Goal: Information Seeking & Learning: Learn about a topic

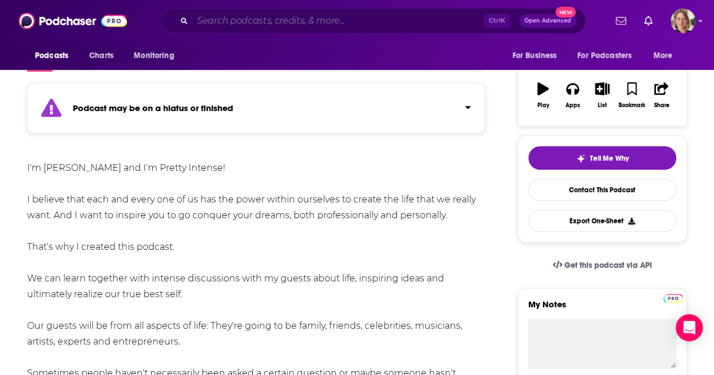
click at [297, 26] on input "Search podcasts, credits, & more..." at bounding box center [337, 21] width 291 height 18
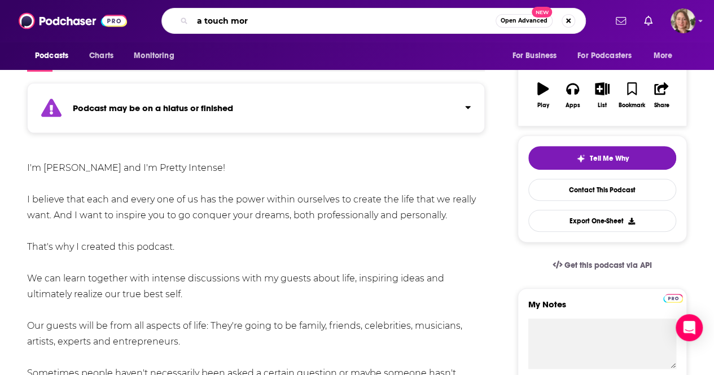
type input "a touch more"
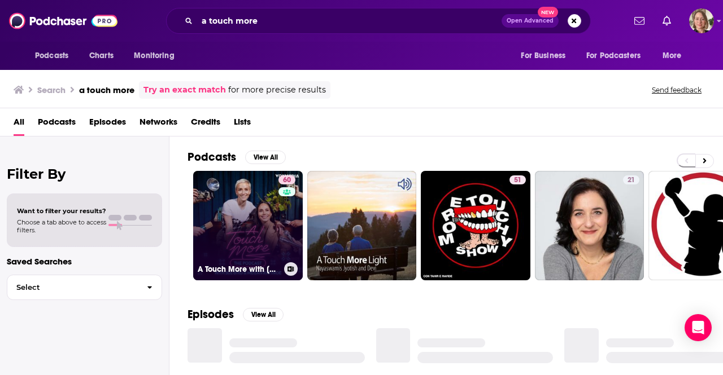
click at [281, 228] on div "60" at bounding box center [288, 219] width 20 height 87
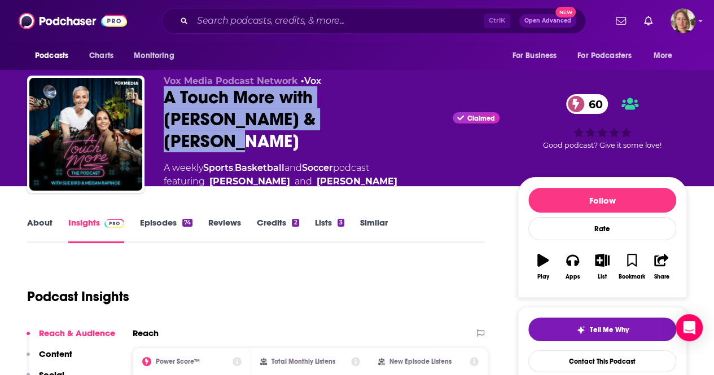
drag, startPoint x: 301, startPoint y: 130, endPoint x: 161, endPoint y: 108, distance: 142.4
click at [161, 108] on div "Vox Media Podcast Network • Vox A Touch More with [PERSON_NAME] & [PERSON_NAME]…" at bounding box center [357, 138] width 660 height 124
copy h2 "A Touch More with [PERSON_NAME] & [PERSON_NAME]"
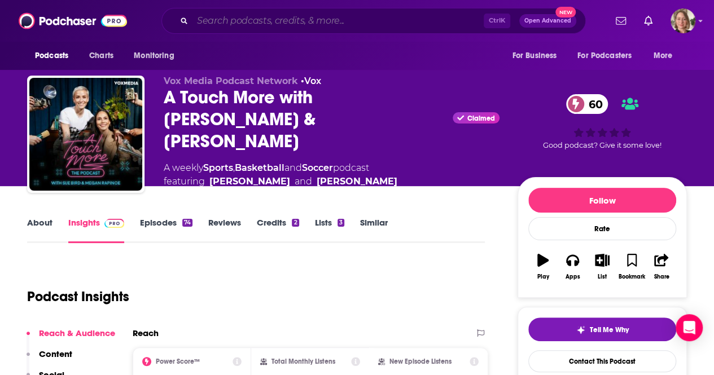
click at [245, 20] on input "Search podcasts, credits, & more..." at bounding box center [337, 21] width 291 height 18
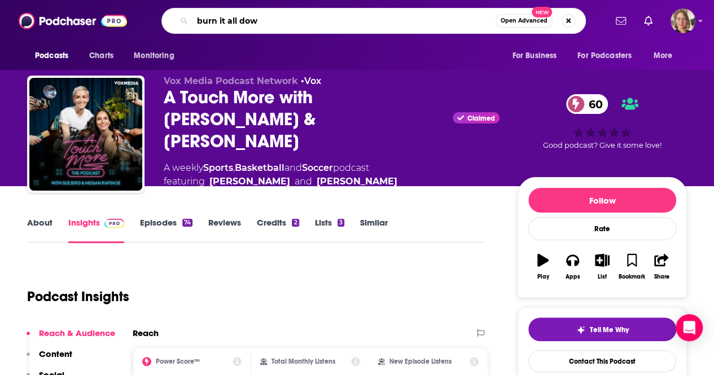
type input "burn it all down"
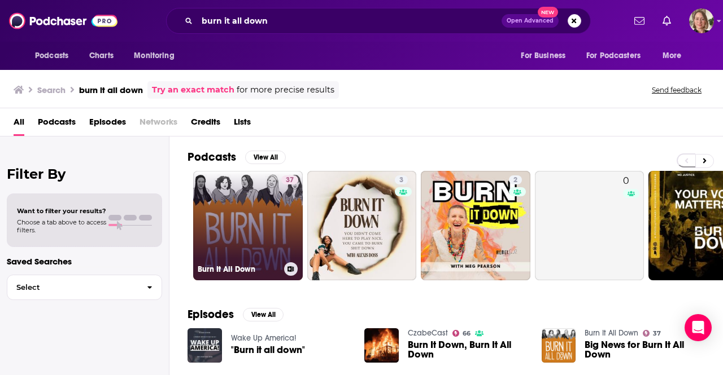
click at [273, 213] on link "37 Burn It All Down" at bounding box center [248, 226] width 110 height 110
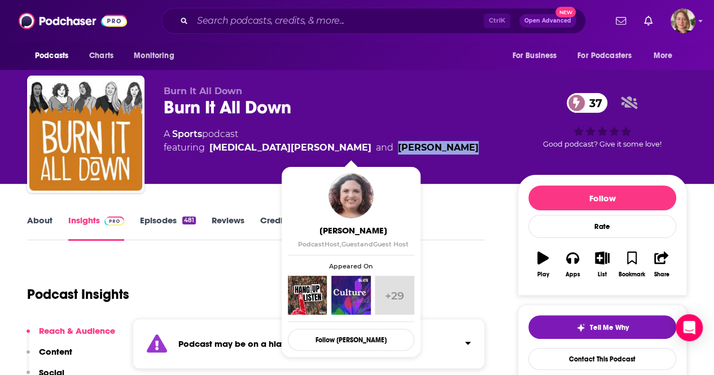
drag, startPoint x: 384, startPoint y: 148, endPoint x: 319, endPoint y: 149, distance: 64.9
click at [319, 149] on div "A Sports podcast featuring [MEDICAL_DATA][PERSON_NAME] and [PERSON_NAME]" at bounding box center [332, 141] width 336 height 27
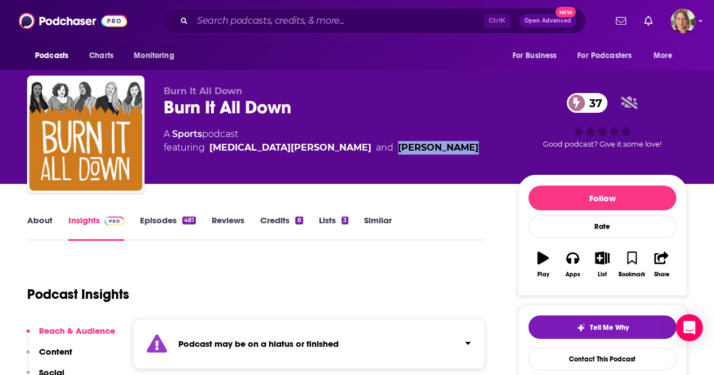
copy link "[PERSON_NAME]"
click at [301, 29] on input "Search podcasts, credits, & more..." at bounding box center [337, 21] width 291 height 18
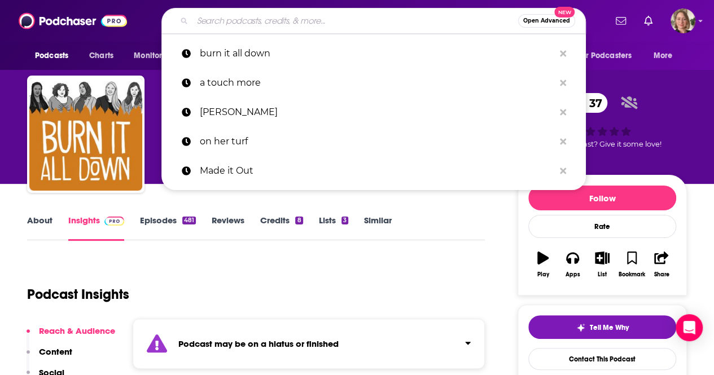
paste input "CNN One Thing"
type input "CNN One Thing"
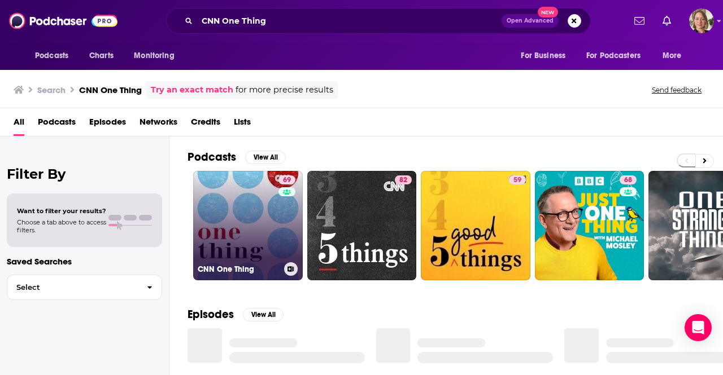
click at [265, 207] on link "69 CNN One Thing" at bounding box center [248, 226] width 110 height 110
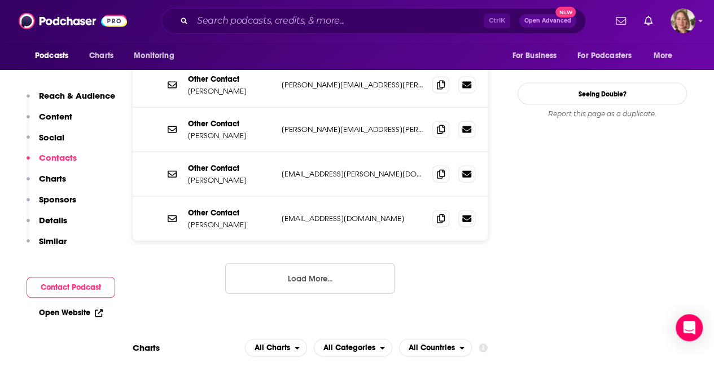
scroll to position [1129, 0]
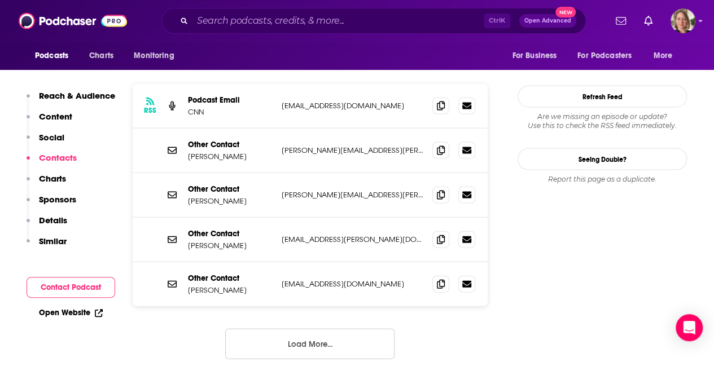
click at [333, 329] on button "Load More..." at bounding box center [309, 344] width 169 height 30
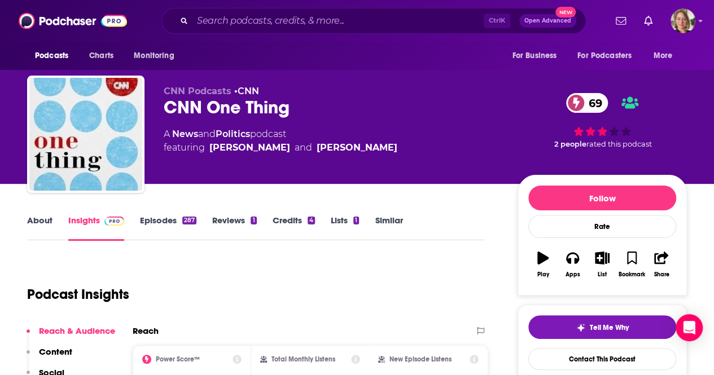
scroll to position [0, 0]
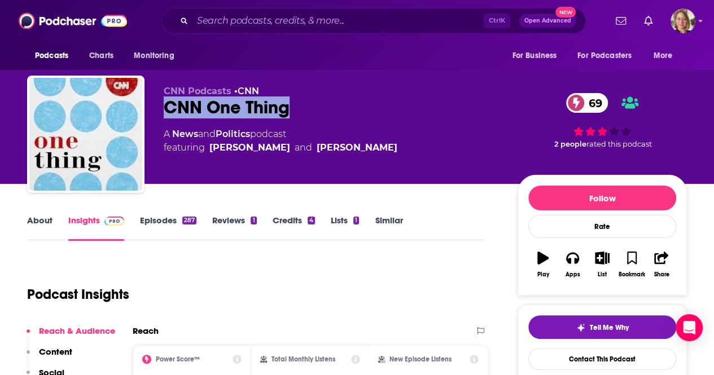
drag, startPoint x: 292, startPoint y: 104, endPoint x: 166, endPoint y: 104, distance: 125.9
click at [166, 104] on div "CNN One Thing 69" at bounding box center [332, 108] width 336 height 22
copy h2 "CNN One Thing"
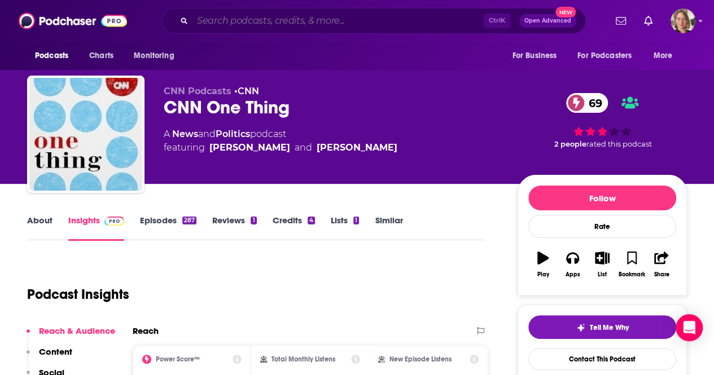
click at [230, 12] on input "Search podcasts, credits, & more..." at bounding box center [337, 21] width 291 height 18
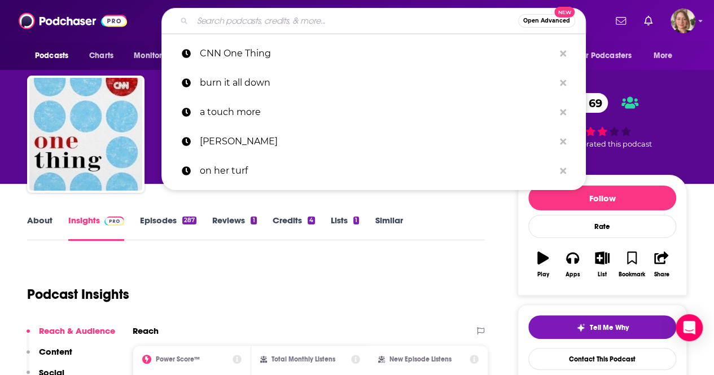
paste input "Made it Out"
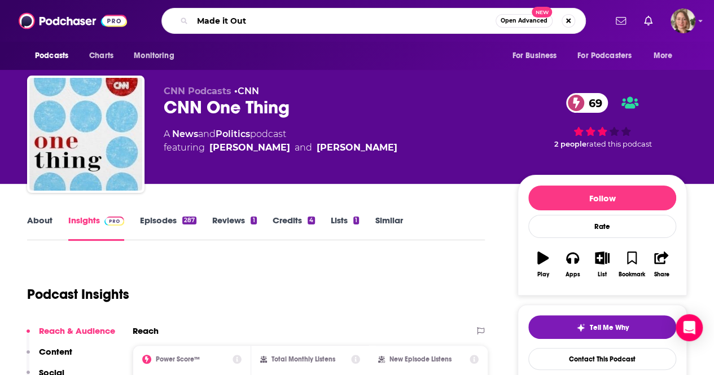
type input "Made it Out"
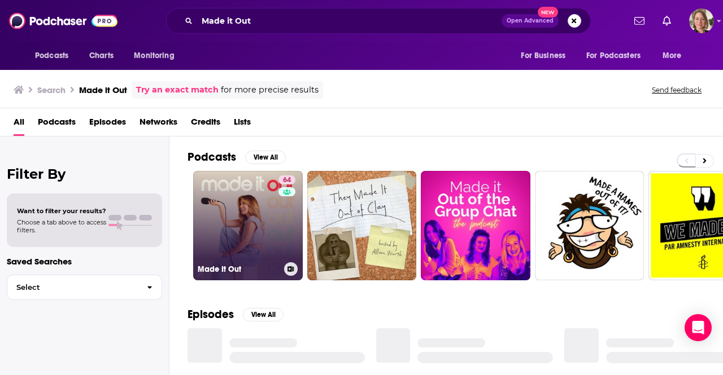
click at [268, 241] on link "64 Made It Out" at bounding box center [248, 226] width 110 height 110
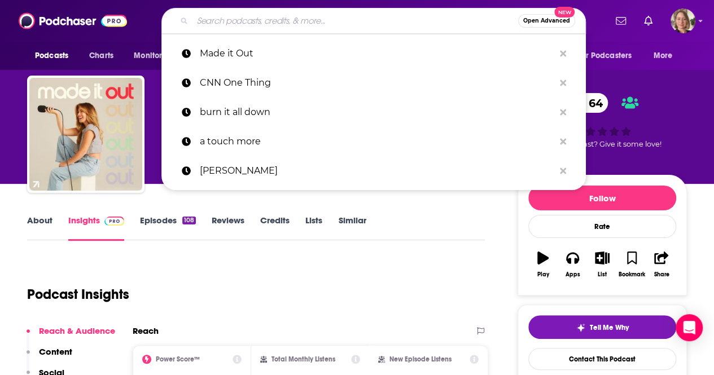
click at [249, 19] on input "Search podcasts, credits, & more..." at bounding box center [355, 21] width 326 height 18
paste input "[PERSON_NAME]"
type input "[PERSON_NAME]"
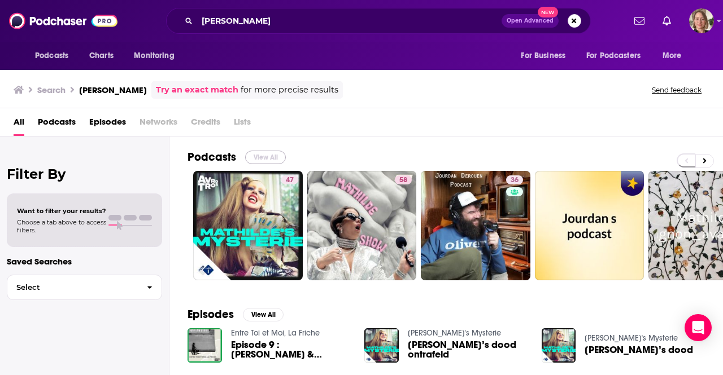
click at [268, 155] on button "View All" at bounding box center [265, 158] width 41 height 14
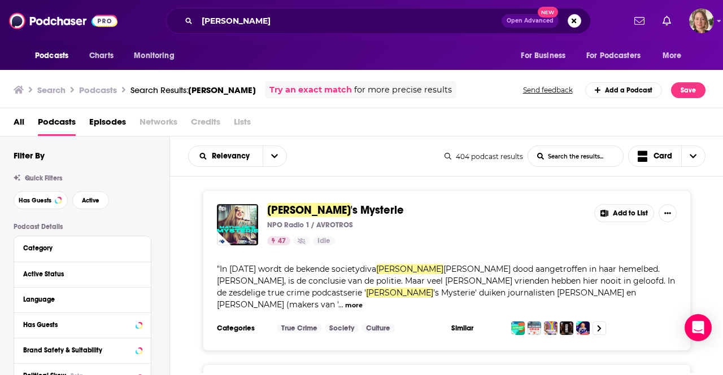
click at [209, 123] on span "Credits" at bounding box center [205, 124] width 29 height 23
click at [207, 121] on span "Credits" at bounding box center [205, 124] width 29 height 23
click at [246, 19] on input "[PERSON_NAME]" at bounding box center [349, 21] width 304 height 18
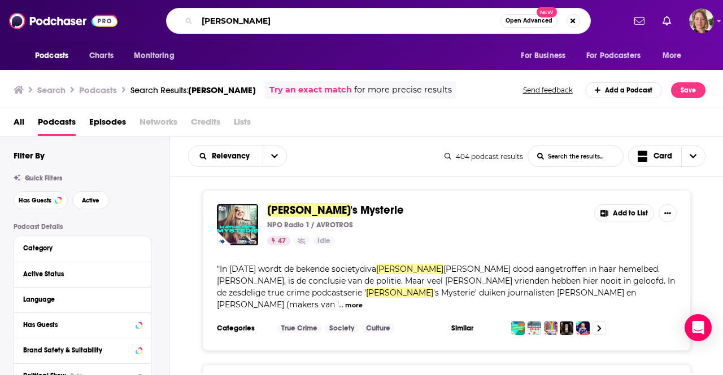
click at [246, 19] on input "[PERSON_NAME]" at bounding box center [348, 21] width 303 height 18
paste input "[PERSON_NAME]"
type input "[PERSON_NAME]"
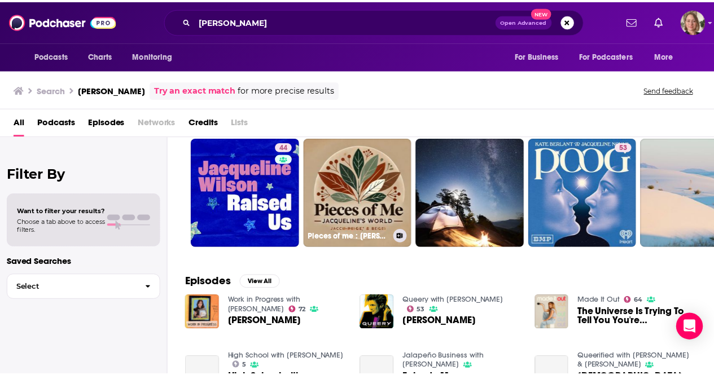
scroll to position [56, 0]
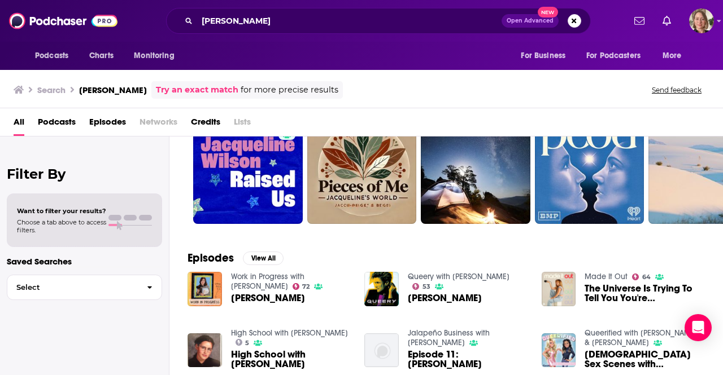
click at [287, 300] on span "[PERSON_NAME]" at bounding box center [268, 299] width 74 height 10
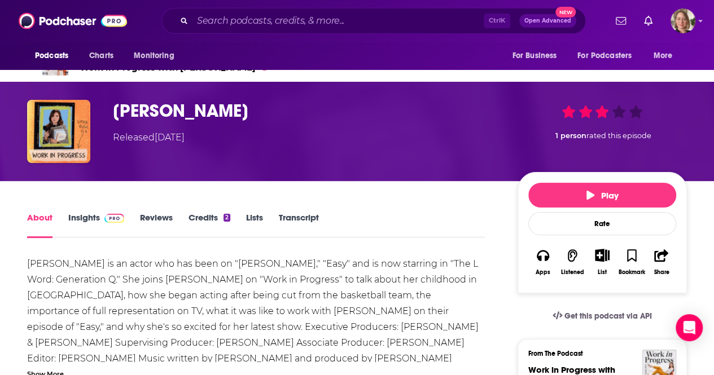
scroll to position [56, 0]
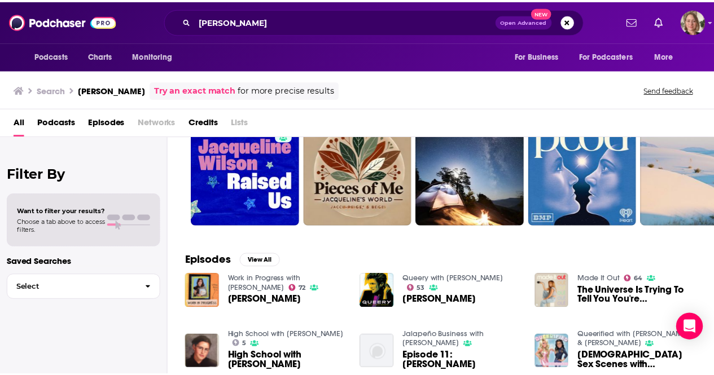
scroll to position [169, 0]
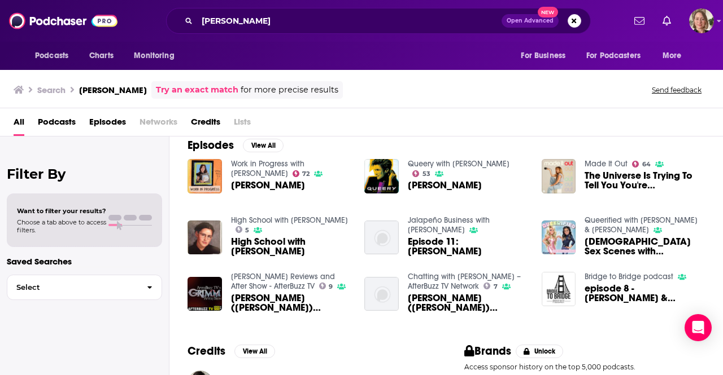
click at [470, 164] on link "Queery with [PERSON_NAME]" at bounding box center [459, 164] width 102 height 10
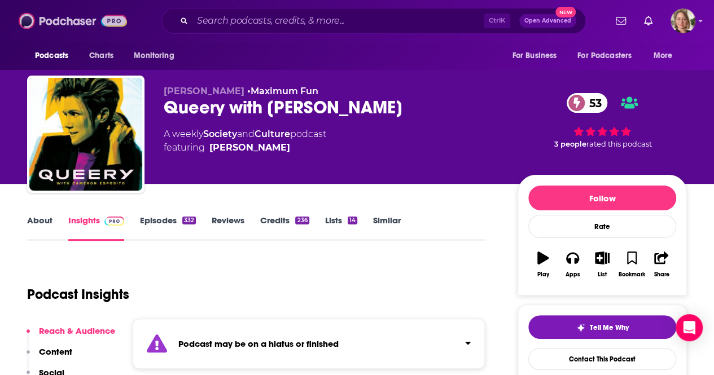
click at [34, 17] on img at bounding box center [73, 20] width 108 height 21
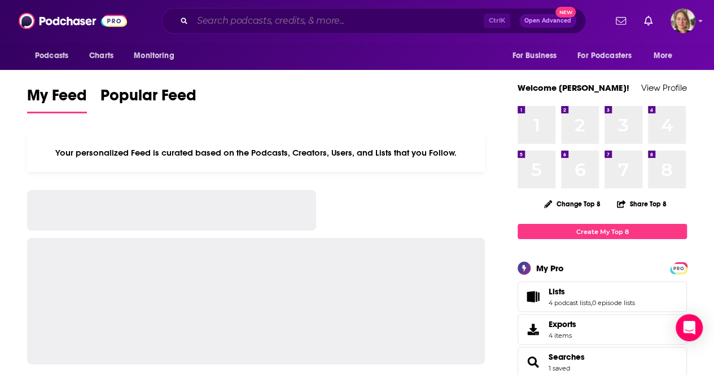
click at [217, 24] on input "Search podcasts, credits, & more..." at bounding box center [337, 21] width 291 height 18
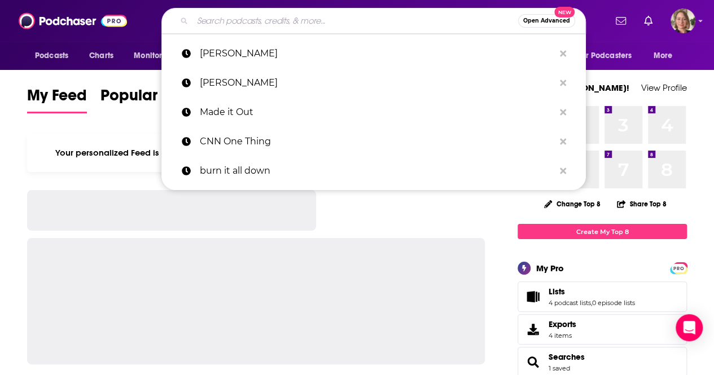
paste input "[PERSON_NAME]"
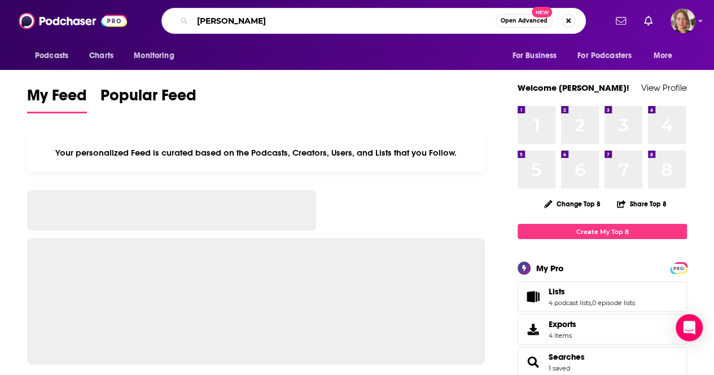
type input "[PERSON_NAME]"
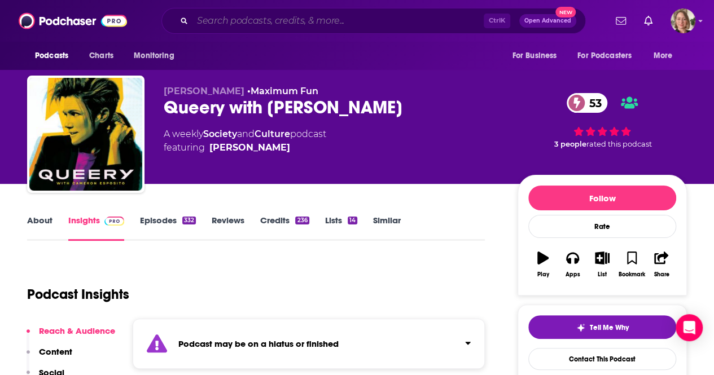
click at [221, 21] on input "Search podcasts, credits, & more..." at bounding box center [337, 21] width 291 height 18
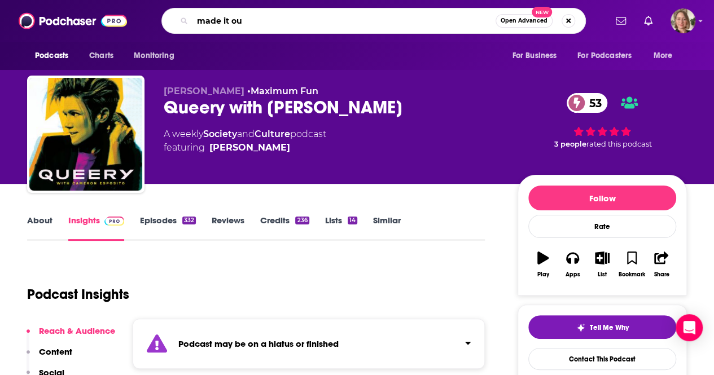
type input "made it out"
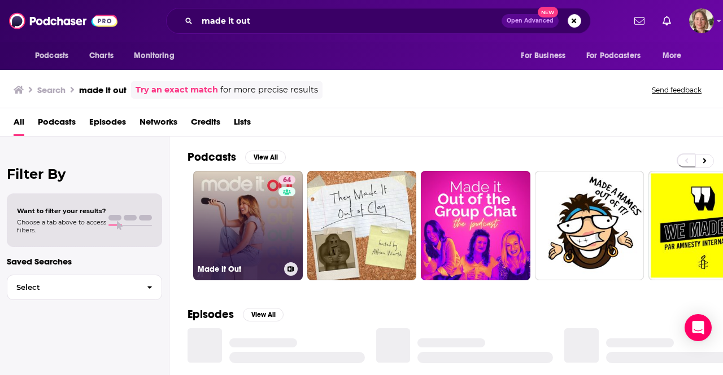
click at [270, 212] on link "64 Made It Out" at bounding box center [248, 226] width 110 height 110
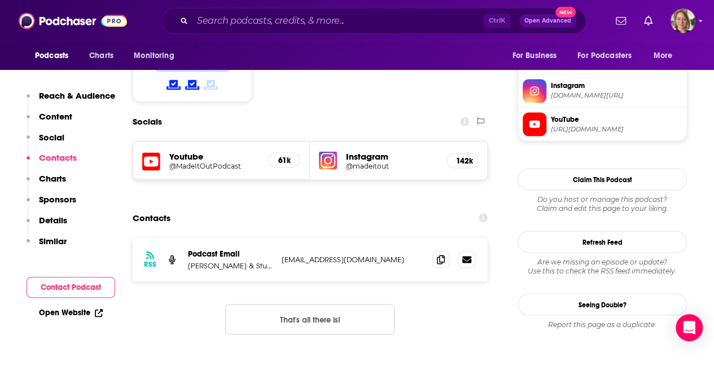
scroll to position [960, 0]
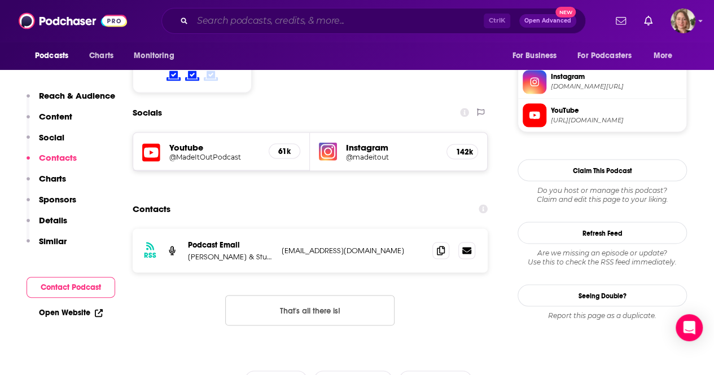
click at [281, 28] on input "Search podcasts, credits, & more..." at bounding box center [337, 21] width 291 height 18
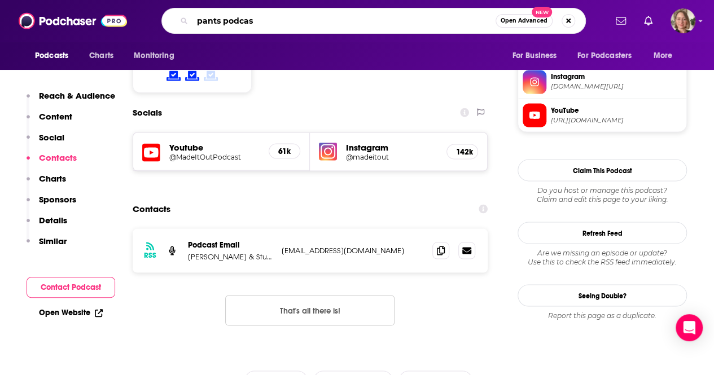
type input "pants podcast"
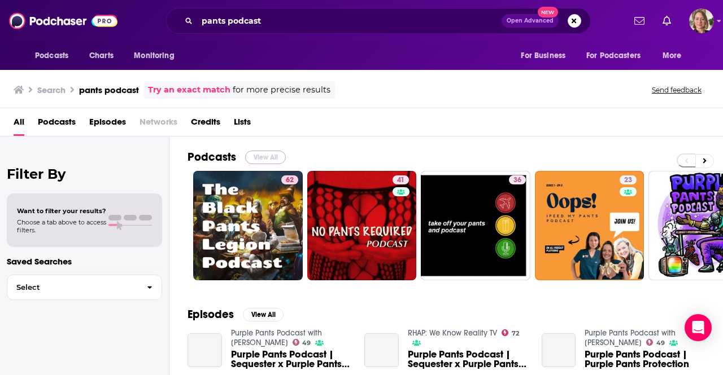
click at [277, 155] on button "View All" at bounding box center [265, 158] width 41 height 14
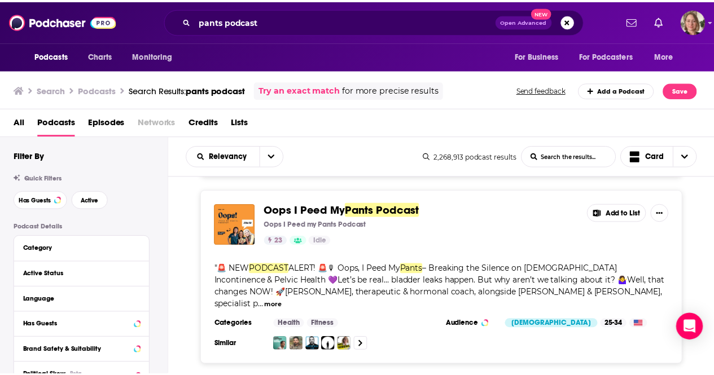
scroll to position [734, 0]
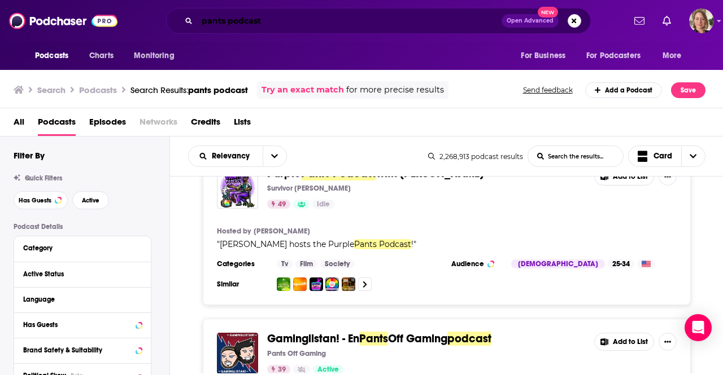
click at [213, 20] on input "pants podcast" at bounding box center [349, 21] width 304 height 18
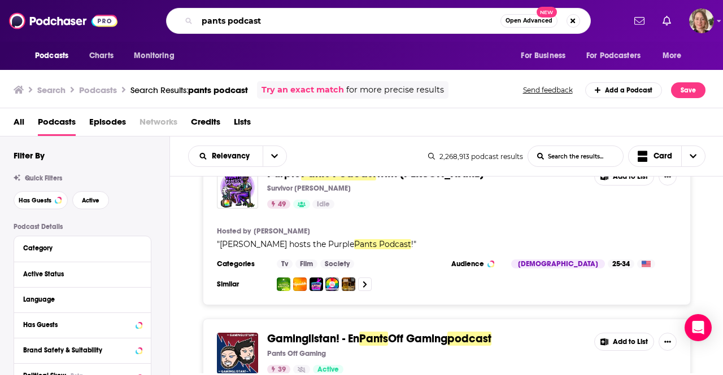
click at [213, 20] on input "pants podcast" at bounding box center [348, 21] width 303 height 18
paste input "PANTS with [PERSON_NAME] and [PERSON_NAME]"
type input "PANTS with [PERSON_NAME] and [PERSON_NAME]"
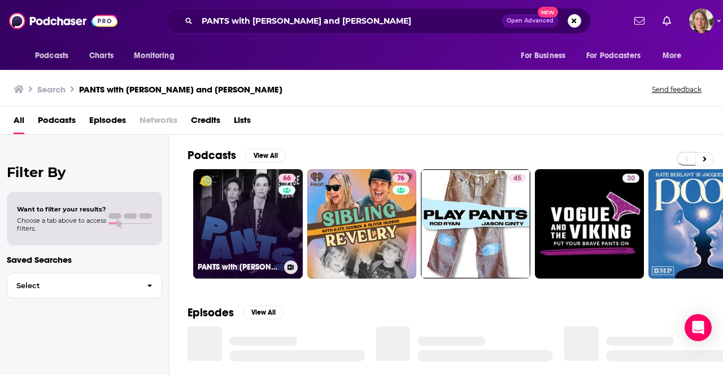
click at [253, 223] on link "66 PANTS with [PERSON_NAME] and [PERSON_NAME]" at bounding box center [248, 224] width 110 height 110
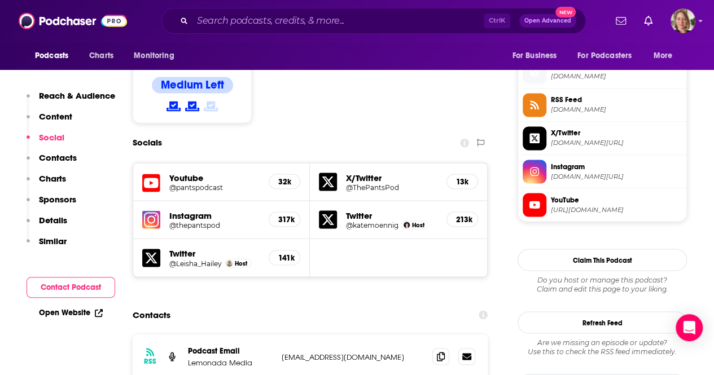
scroll to position [960, 0]
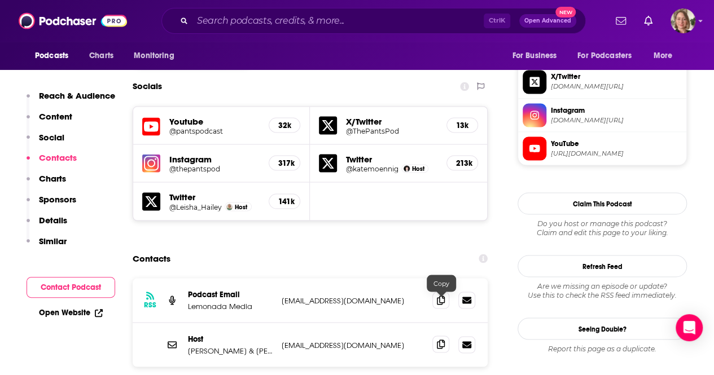
click at [440, 340] on icon at bounding box center [441, 344] width 8 height 9
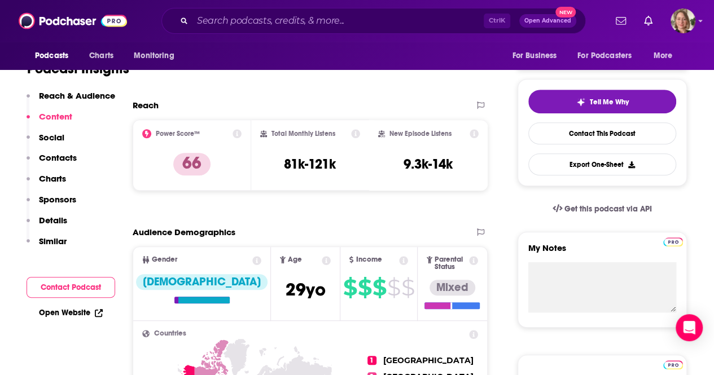
scroll to position [56, 0]
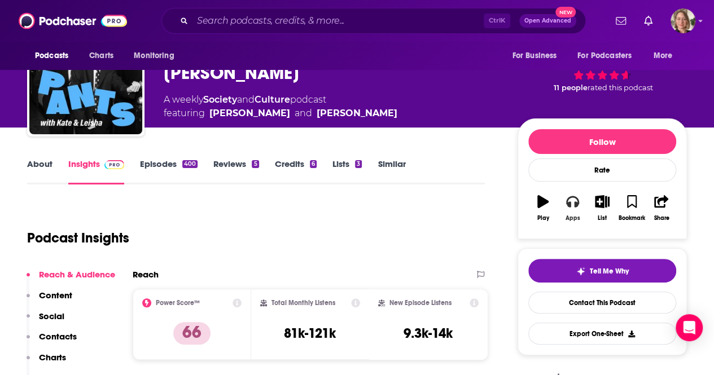
click at [576, 212] on button "Apps" at bounding box center [572, 208] width 29 height 41
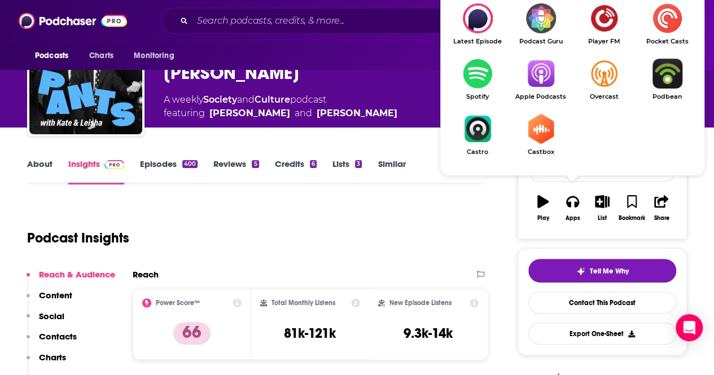
click at [535, 73] on img "Show Listen On dropdown" at bounding box center [540, 74] width 63 height 30
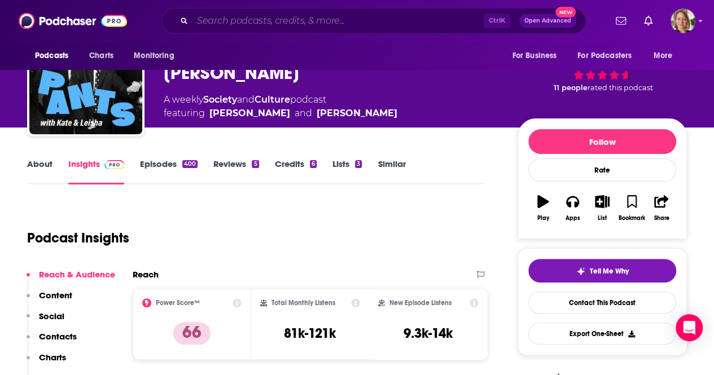
click at [221, 16] on input "Search podcasts, credits, & more..." at bounding box center [337, 21] width 291 height 18
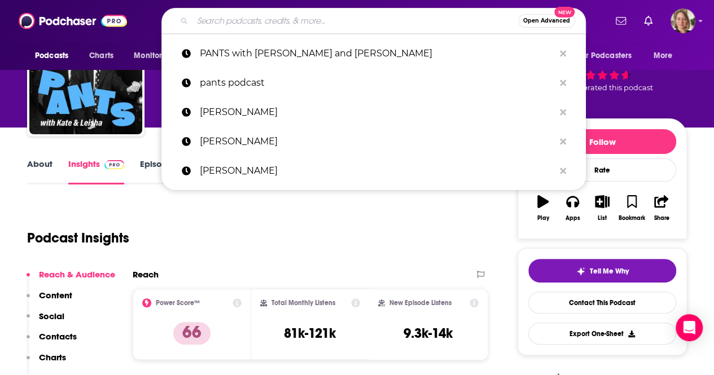
paste input "The End of Sport"
type input "The End of Sport"
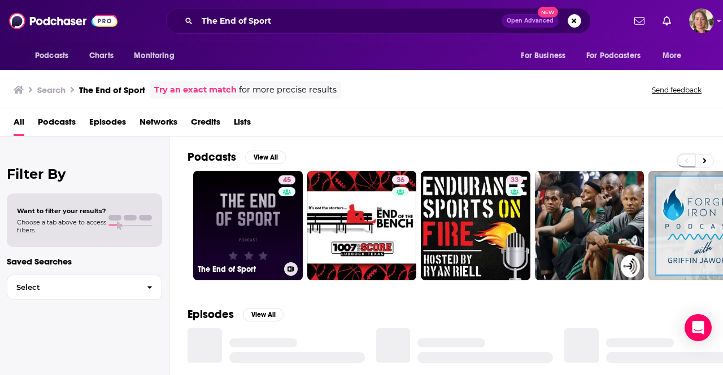
click at [261, 221] on link "45 The End of Sport" at bounding box center [248, 226] width 110 height 110
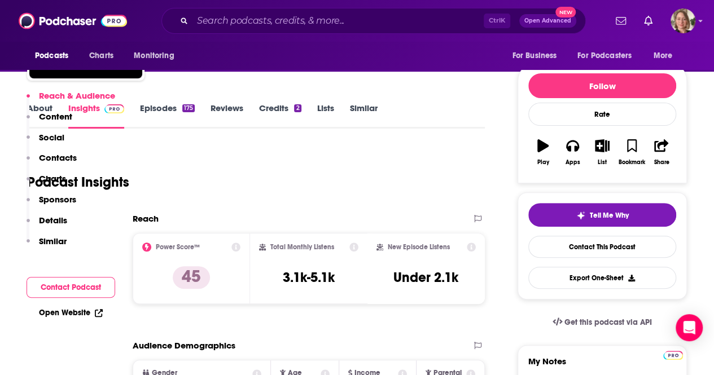
scroll to position [56, 0]
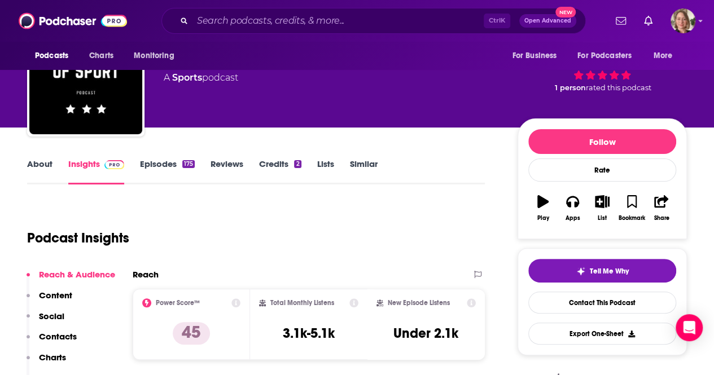
click at [38, 161] on link "About" at bounding box center [39, 172] width 25 height 26
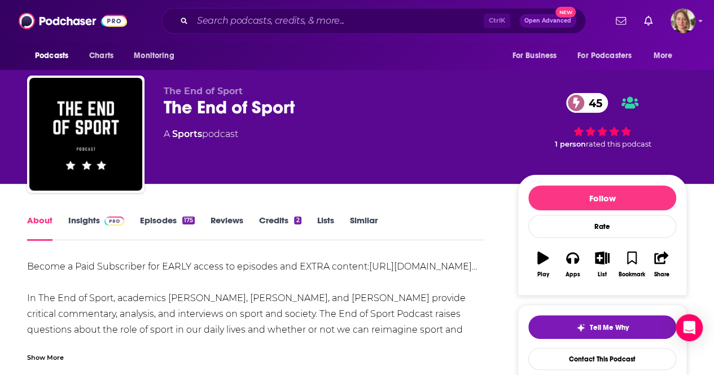
click at [82, 222] on link "Insights" at bounding box center [96, 228] width 56 height 26
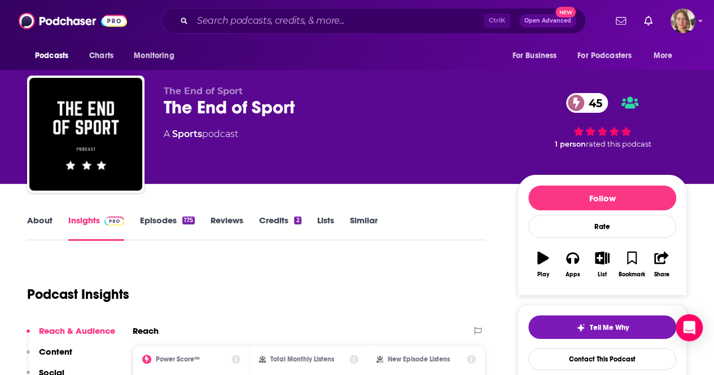
click at [36, 219] on link "About" at bounding box center [39, 228] width 25 height 26
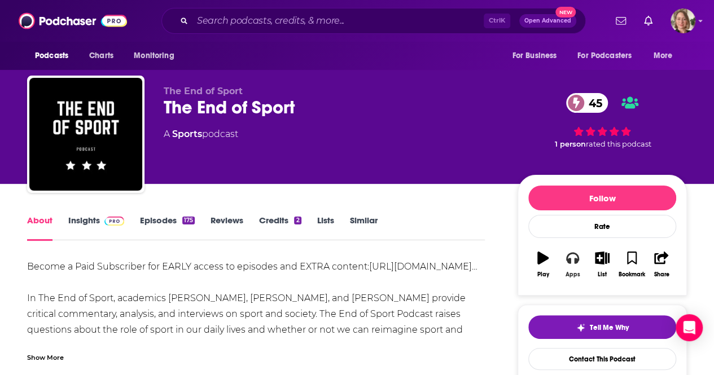
click at [571, 268] on button "Apps" at bounding box center [572, 264] width 29 height 41
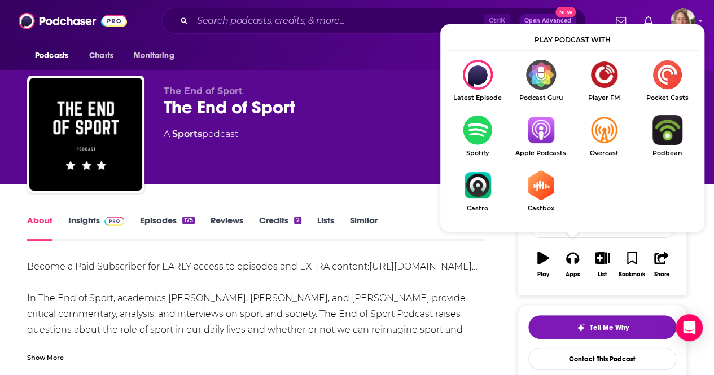
click at [551, 144] on img "Show Listen On dropdown" at bounding box center [540, 130] width 63 height 30
